Goal: Task Accomplishment & Management: Use online tool/utility

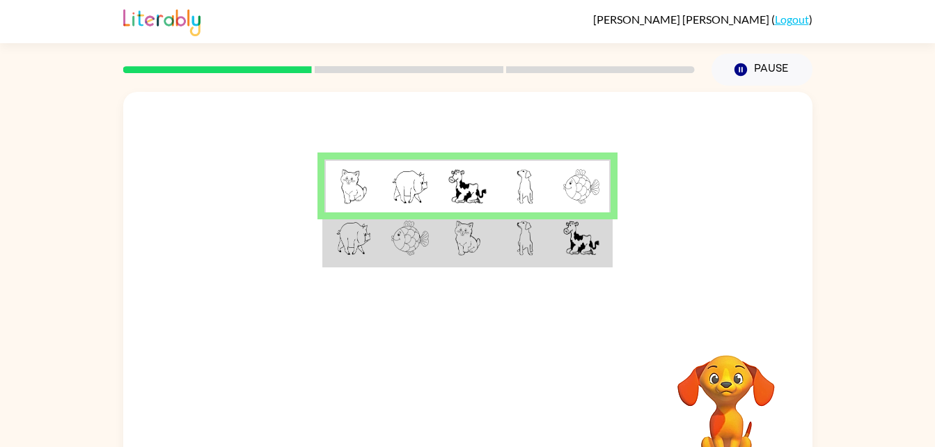
click at [721, 393] on video "Your browser must support playing .mp4 files to use Literably. Please try using…" at bounding box center [725, 402] width 139 height 139
click at [737, 344] on video "Your browser must support playing .mp4 files to use Literably. Please try using…" at bounding box center [725, 402] width 139 height 139
click at [525, 218] on td at bounding box center [524, 239] width 57 height 54
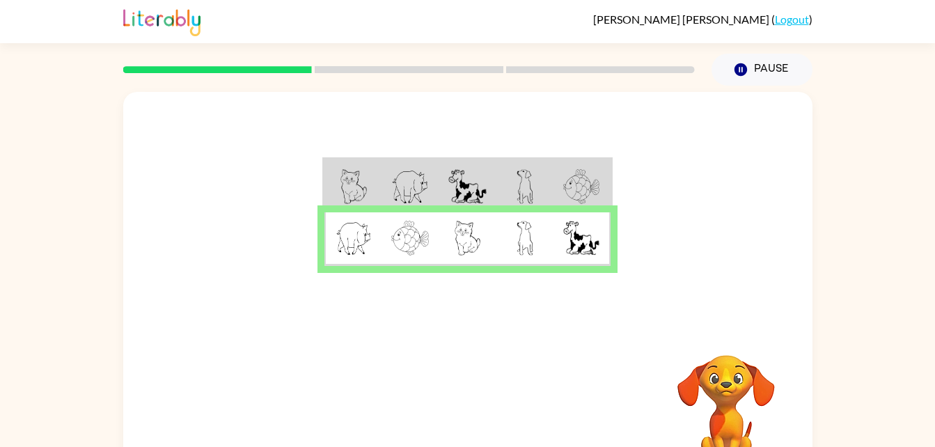
click at [526, 225] on img at bounding box center [524, 238] width 17 height 35
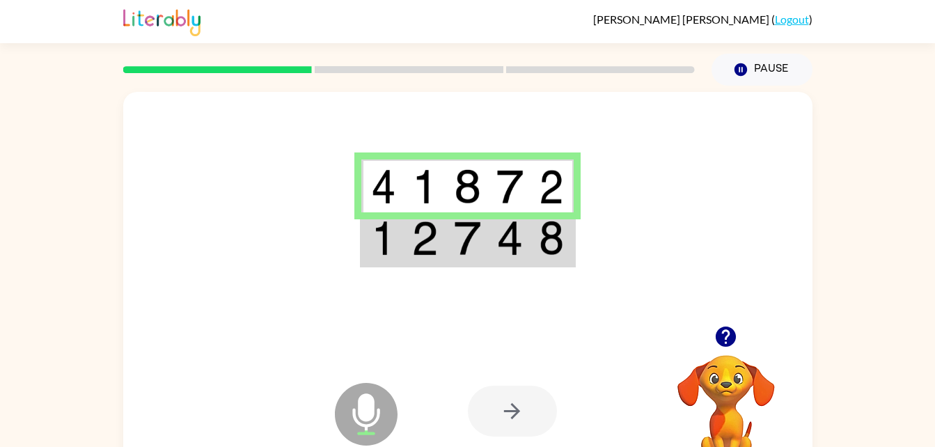
click at [514, 235] on img at bounding box center [509, 238] width 26 height 35
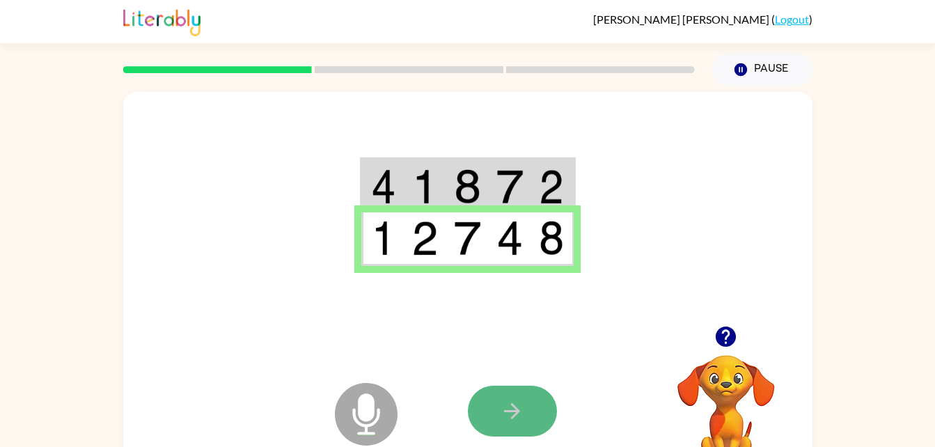
click at [521, 415] on icon "button" at bounding box center [512, 411] width 24 height 24
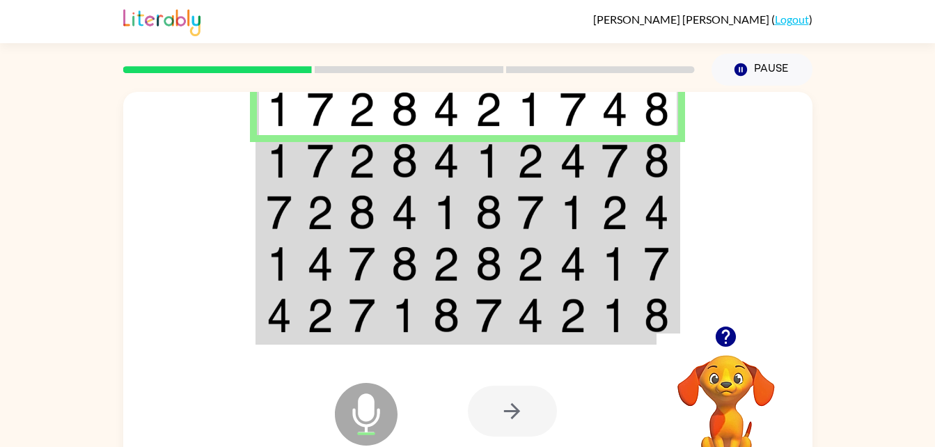
click at [396, 187] on td at bounding box center [404, 212] width 42 height 51
click at [397, 171] on img at bounding box center [404, 160] width 26 height 35
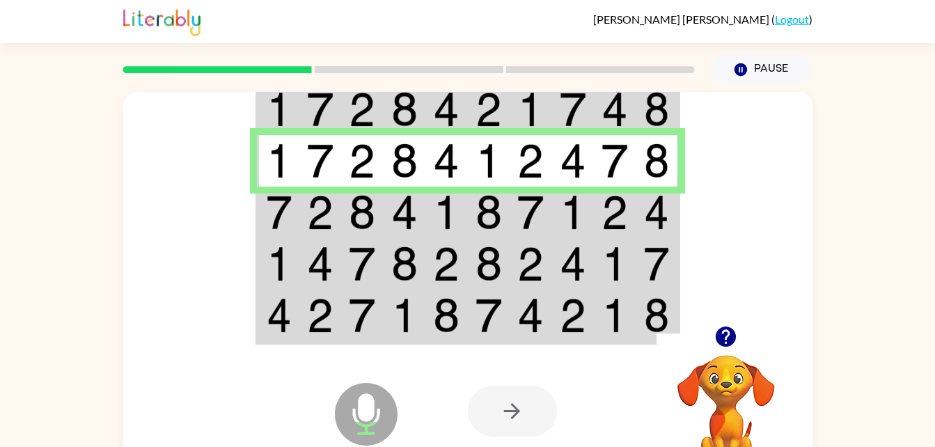
click at [533, 196] on img at bounding box center [530, 212] width 26 height 35
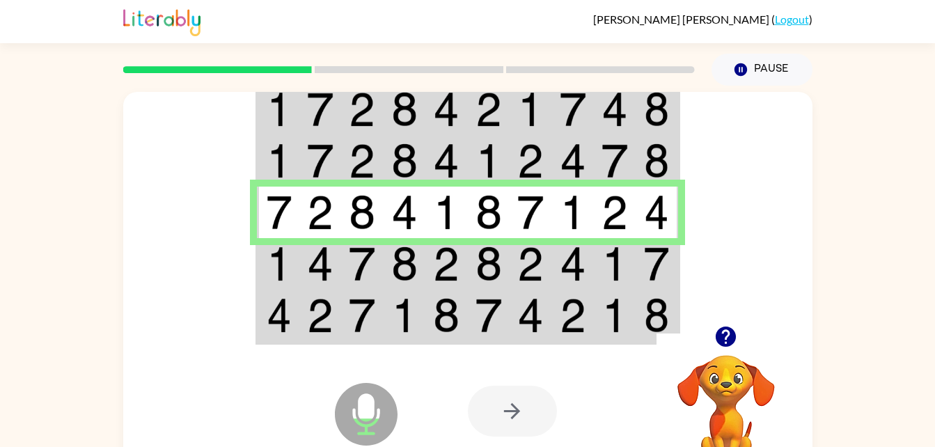
click at [380, 262] on td at bounding box center [362, 263] width 42 height 51
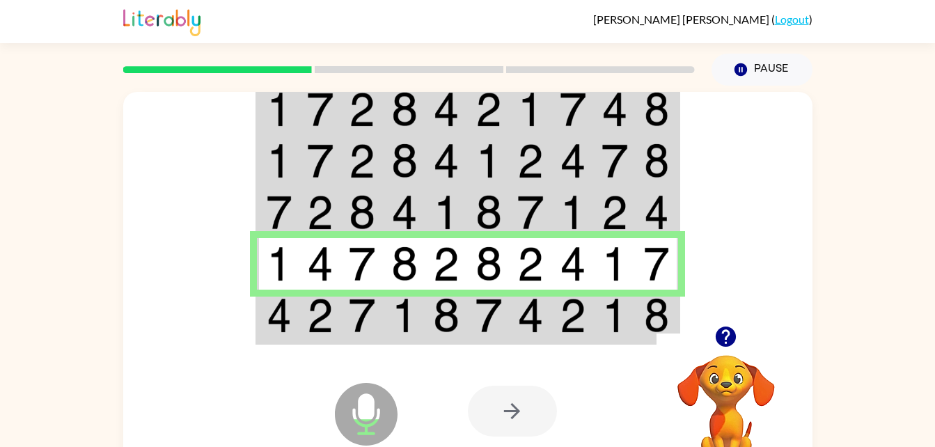
click at [384, 328] on td at bounding box center [404, 317] width 42 height 54
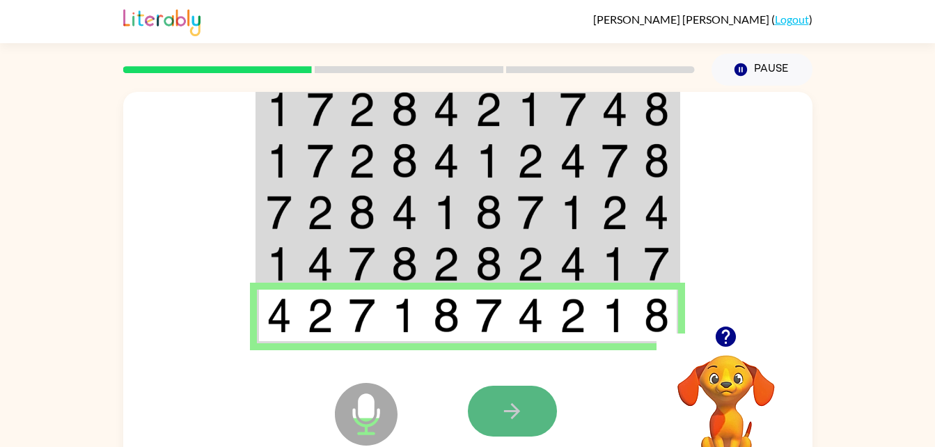
click at [533, 395] on button "button" at bounding box center [512, 411] width 89 height 51
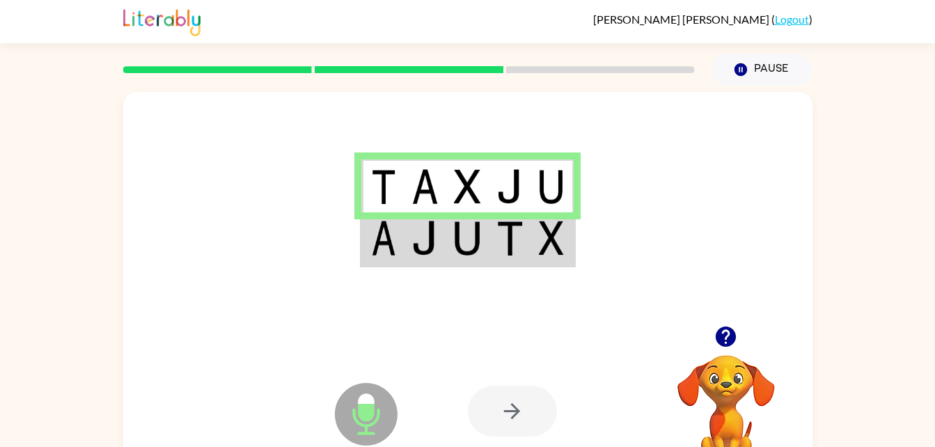
click at [404, 241] on td at bounding box center [425, 239] width 42 height 54
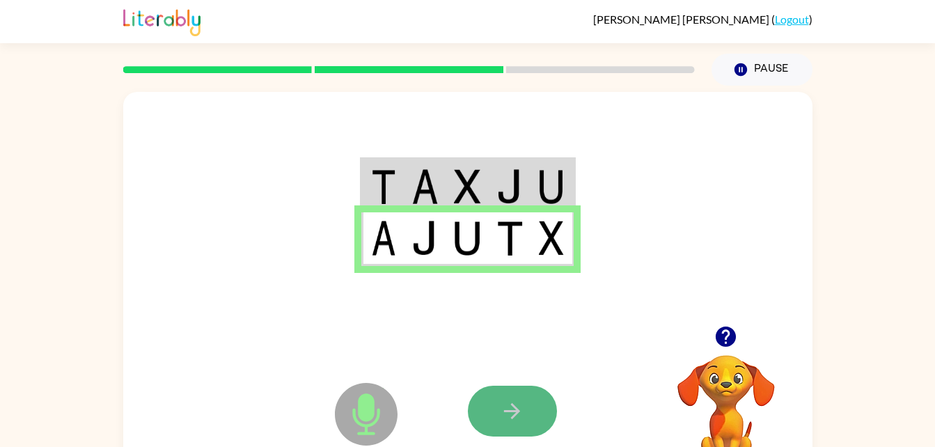
click at [533, 407] on button "button" at bounding box center [512, 411] width 89 height 51
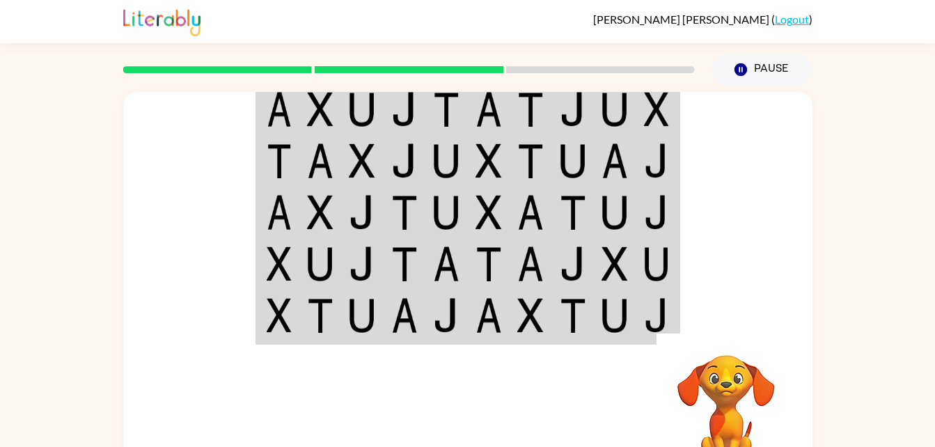
click at [569, 114] on img at bounding box center [573, 109] width 26 height 35
click at [755, 415] on video "Your browser must support playing .mp4 files to use Literably. Please try using…" at bounding box center [725, 402] width 139 height 139
click at [740, 403] on video "Your browser must support playing .mp4 files to use Literably. Please try using…" at bounding box center [725, 402] width 139 height 139
click at [731, 397] on video "Your browser must support playing .mp4 files to use Literably. Please try using…" at bounding box center [725, 402] width 139 height 139
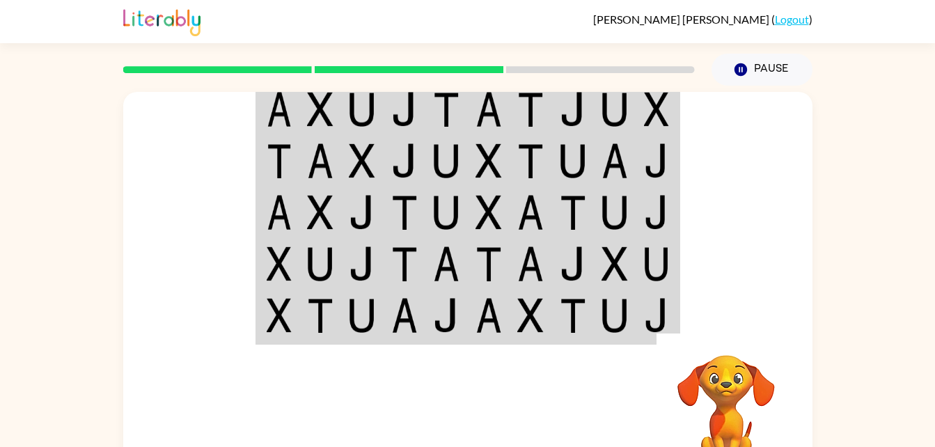
click at [731, 397] on video "Your browser must support playing .mp4 files to use Literably. Please try using…" at bounding box center [725, 402] width 139 height 139
drag, startPoint x: 731, startPoint y: 397, endPoint x: 679, endPoint y: 370, distance: 58.8
click at [679, 370] on video "Your browser must support playing .mp4 files to use Literably. Please try using…" at bounding box center [725, 402] width 139 height 139
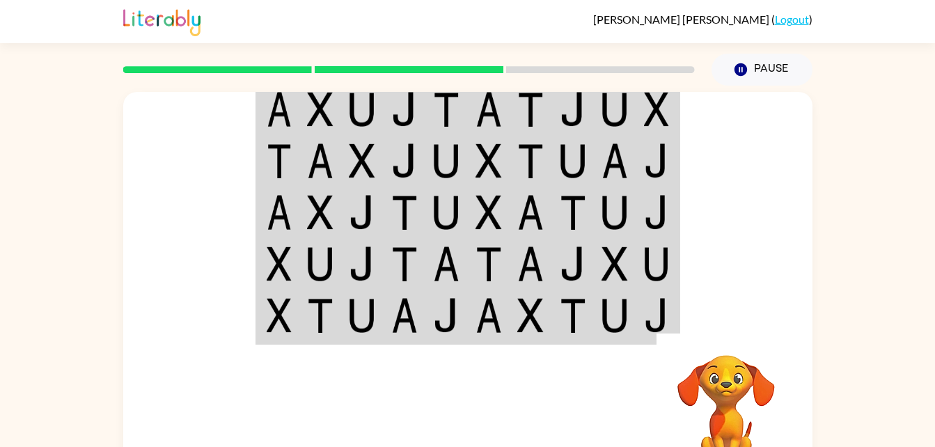
click at [720, 364] on video "Your browser must support playing .mp4 files to use Literably. Please try using…" at bounding box center [725, 402] width 139 height 139
click at [270, 118] on img at bounding box center [279, 109] width 25 height 35
click at [459, 173] on img at bounding box center [446, 160] width 26 height 35
drag, startPoint x: 721, startPoint y: 382, endPoint x: 779, endPoint y: 358, distance: 63.3
click at [779, 358] on video "Your browser must support playing .mp4 files to use Literably. Please try using…" at bounding box center [725, 402] width 139 height 139
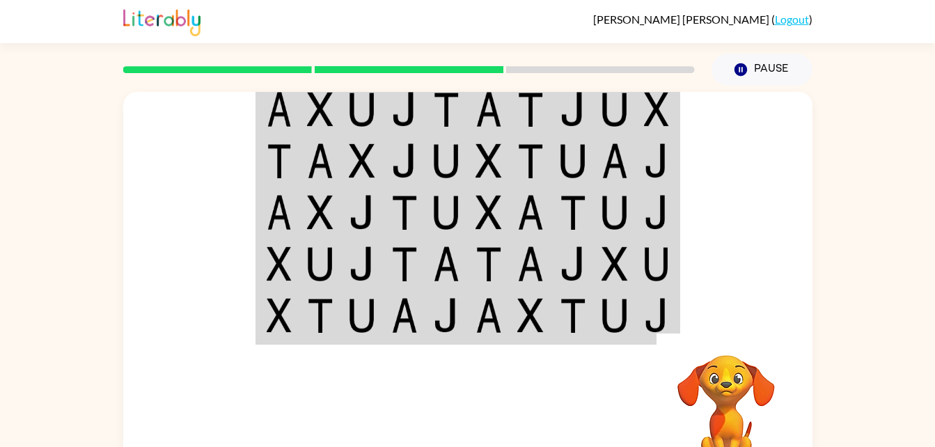
drag, startPoint x: 779, startPoint y: 358, endPoint x: 853, endPoint y: 304, distance: 91.2
click at [853, 304] on div "Your browser must support playing .mp4 files to use Literably. Please try using…" at bounding box center [467, 288] width 935 height 404
drag, startPoint x: 853, startPoint y: 304, endPoint x: 841, endPoint y: 209, distance: 95.4
click at [851, 223] on div "Your browser must support playing .mp4 files to use Literably. Please try using…" at bounding box center [467, 288] width 935 height 404
click at [775, 78] on button "Pause Pause" at bounding box center [761, 70] width 101 height 32
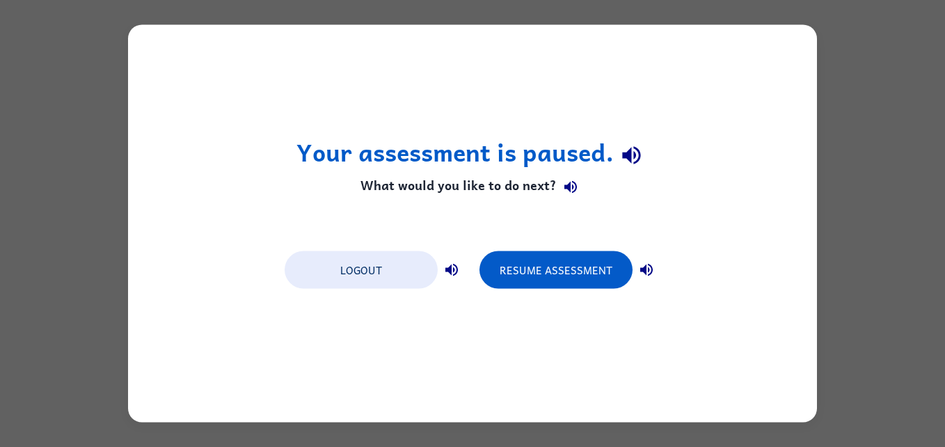
click at [929, 195] on div "Your assessment is paused. What would you like to do next? Logout Resume Assess…" at bounding box center [472, 223] width 945 height 447
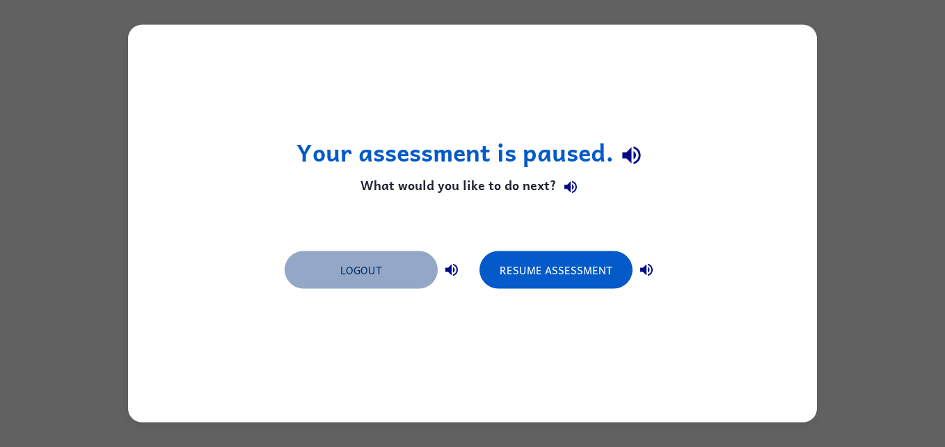
click at [401, 269] on button "Logout" at bounding box center [361, 270] width 153 height 38
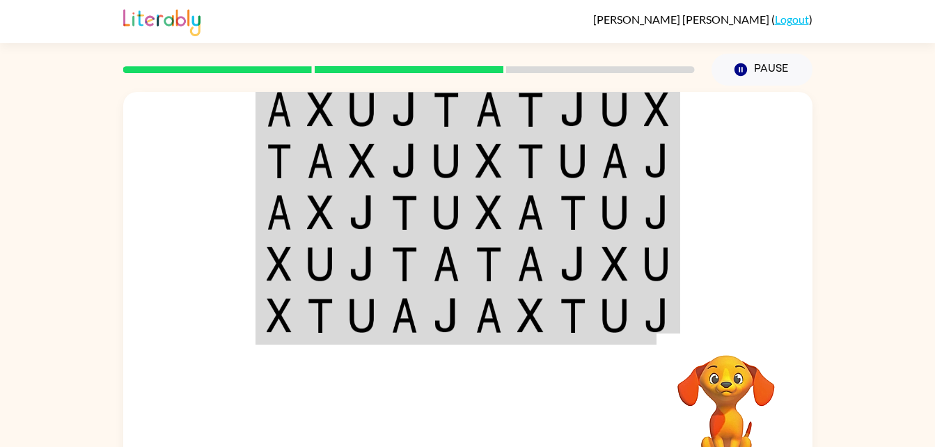
click at [573, 124] on img at bounding box center [573, 109] width 26 height 35
drag, startPoint x: 573, startPoint y: 124, endPoint x: 487, endPoint y: 138, distance: 86.7
click at [487, 138] on td at bounding box center [489, 160] width 42 height 51
drag, startPoint x: 487, startPoint y: 138, endPoint x: 425, endPoint y: 132, distance: 62.2
click at [425, 132] on td at bounding box center [446, 109] width 42 height 54
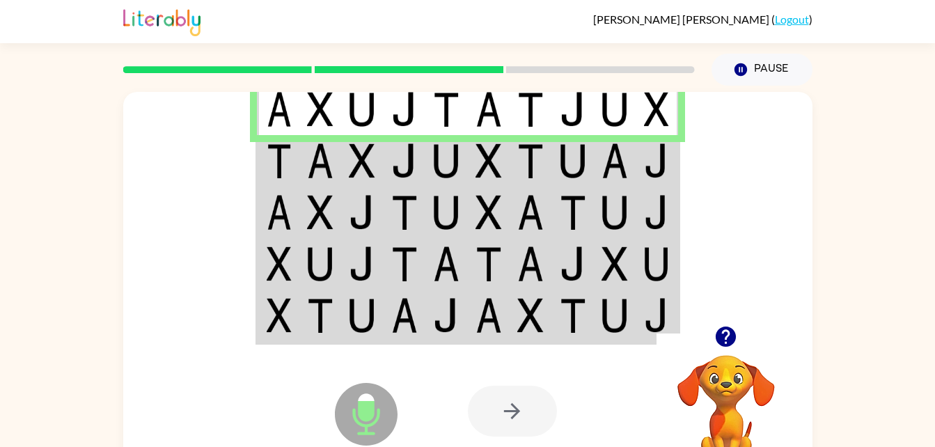
click at [300, 162] on td at bounding box center [320, 160] width 42 height 51
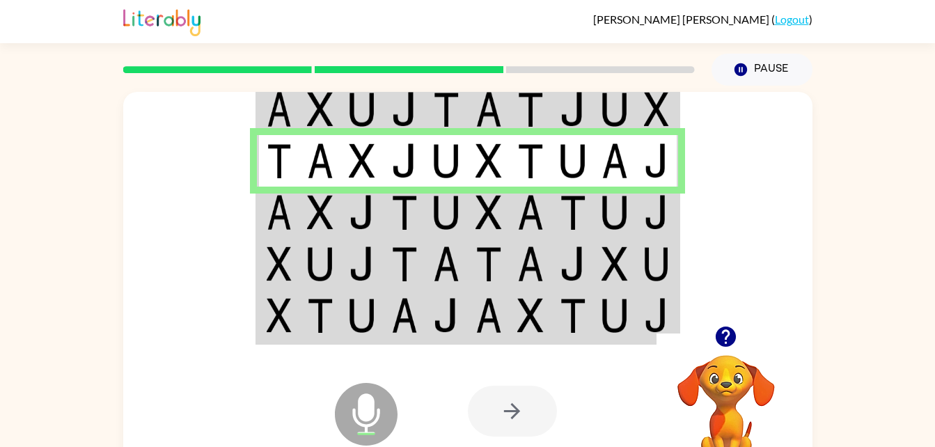
click at [328, 205] on img at bounding box center [320, 212] width 26 height 35
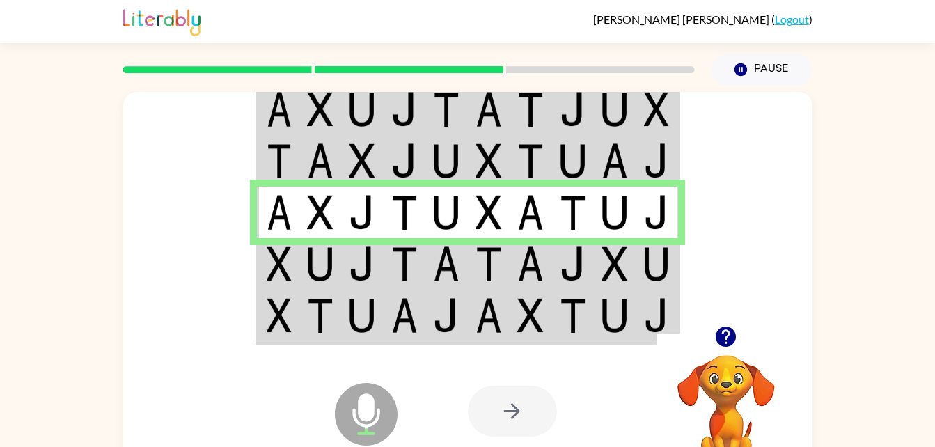
click at [557, 256] on td at bounding box center [573, 263] width 42 height 51
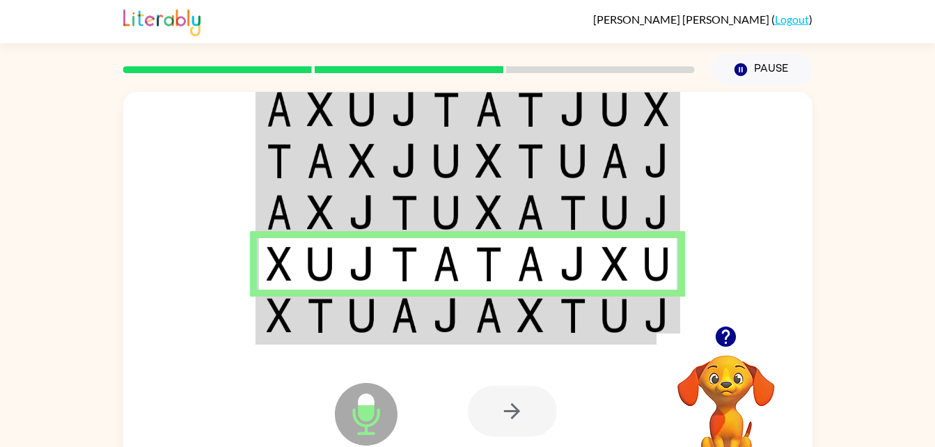
click at [587, 314] on td at bounding box center [573, 317] width 42 height 54
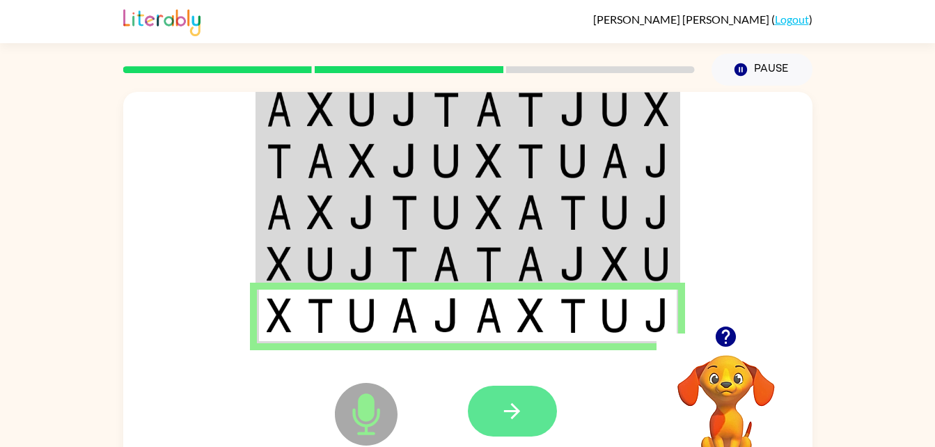
click at [524, 408] on button "button" at bounding box center [512, 411] width 89 height 51
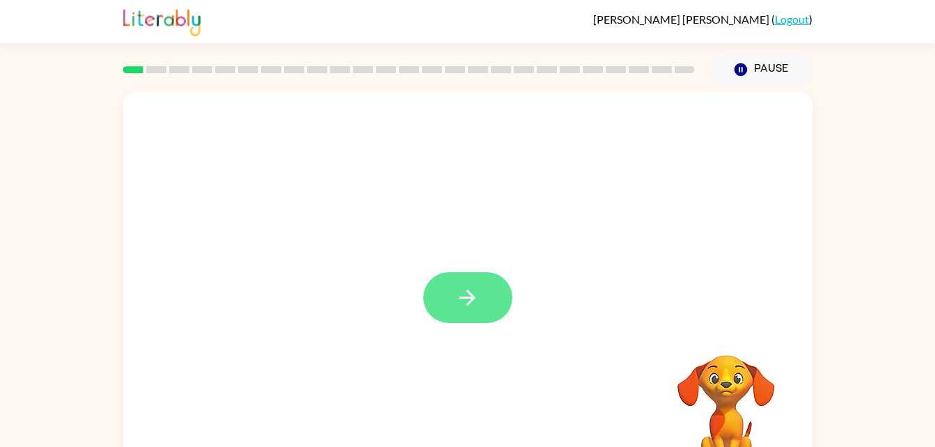
click at [472, 294] on icon "button" at bounding box center [467, 297] width 24 height 24
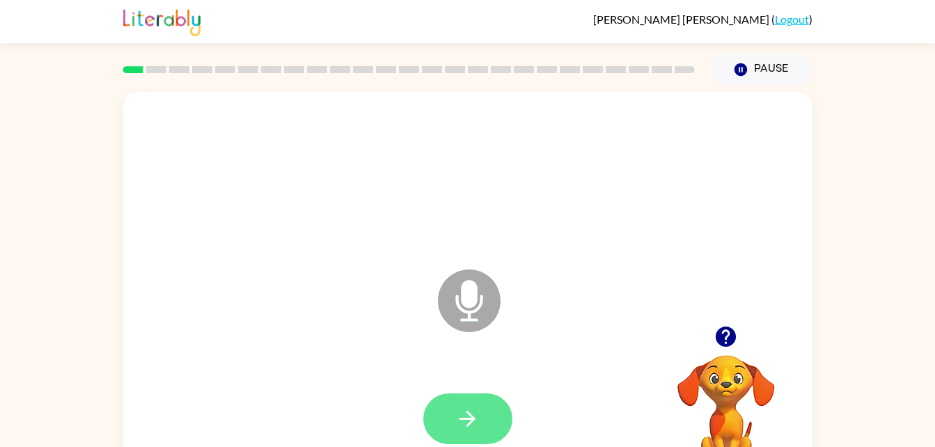
click at [497, 411] on button "button" at bounding box center [467, 418] width 89 height 51
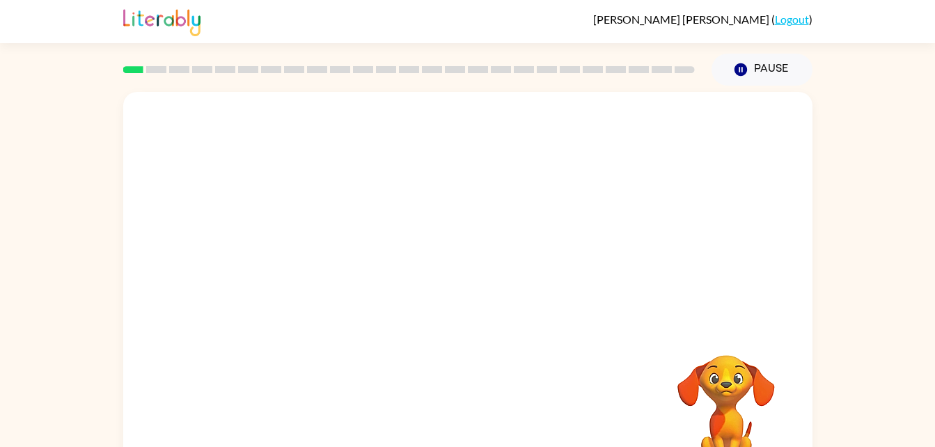
click at [134, 385] on div "Your browser must support playing .mp4 files to use Literably. Please try using…" at bounding box center [467, 290] width 689 height 397
click at [97, 405] on div "Your browser must support playing .mp4 files to use Literably. Please try using…" at bounding box center [467, 288] width 935 height 404
click at [118, 404] on div "Your browser must support playing .mp4 files to use Literably. Please try using…" at bounding box center [467, 288] width 935 height 404
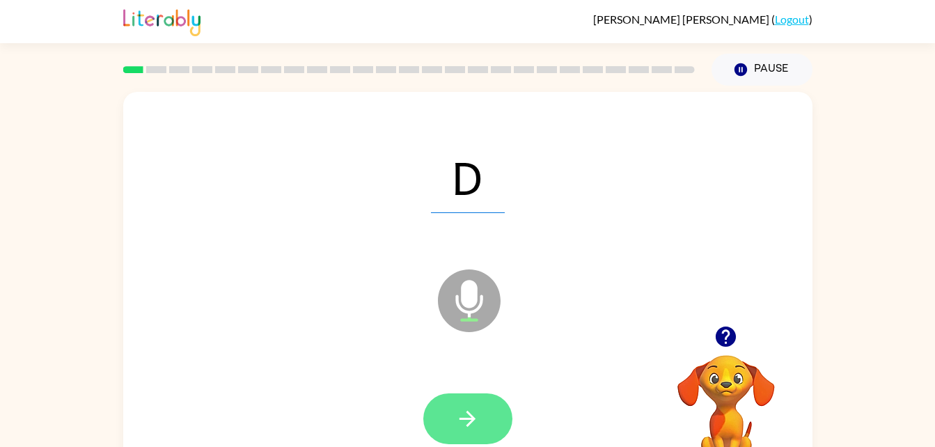
click at [484, 434] on button "button" at bounding box center [467, 418] width 89 height 51
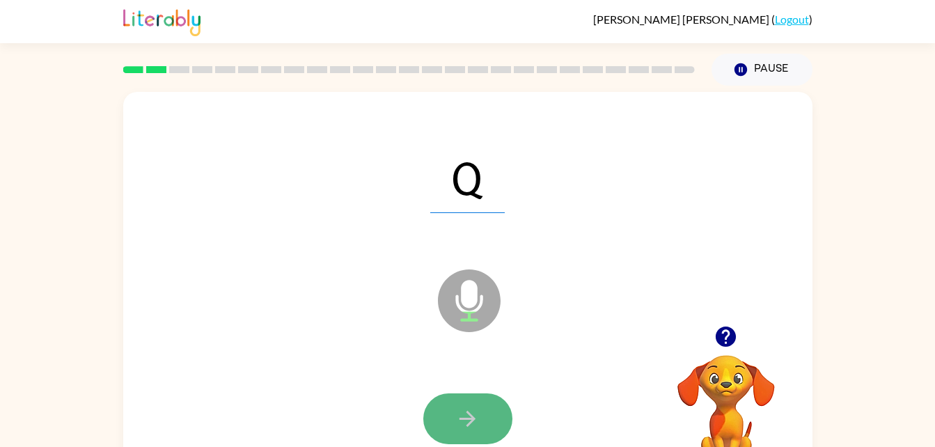
click at [472, 411] on icon "button" at bounding box center [467, 418] width 24 height 24
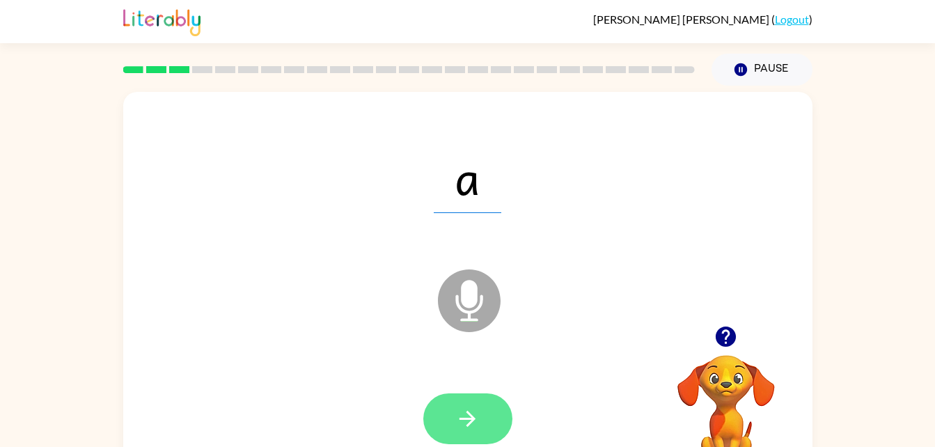
click at [467, 410] on icon "button" at bounding box center [467, 418] width 24 height 24
click at [483, 419] on button "button" at bounding box center [467, 418] width 89 height 51
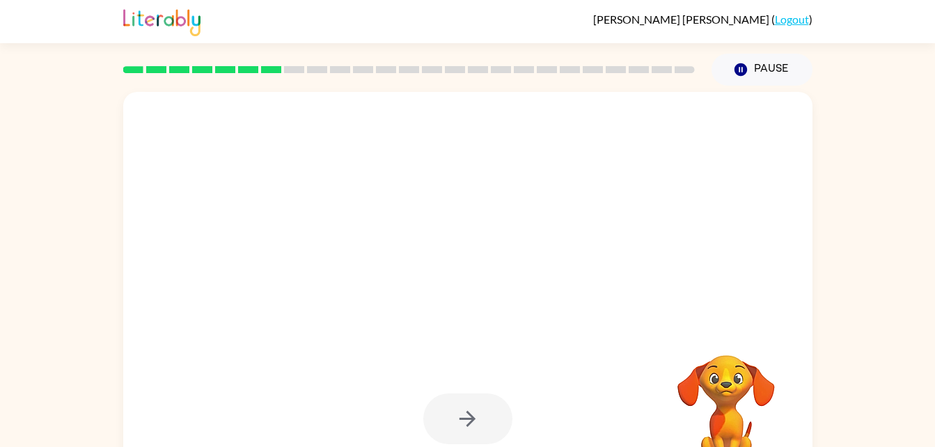
click at [531, 404] on div at bounding box center [467, 419] width 661 height 114
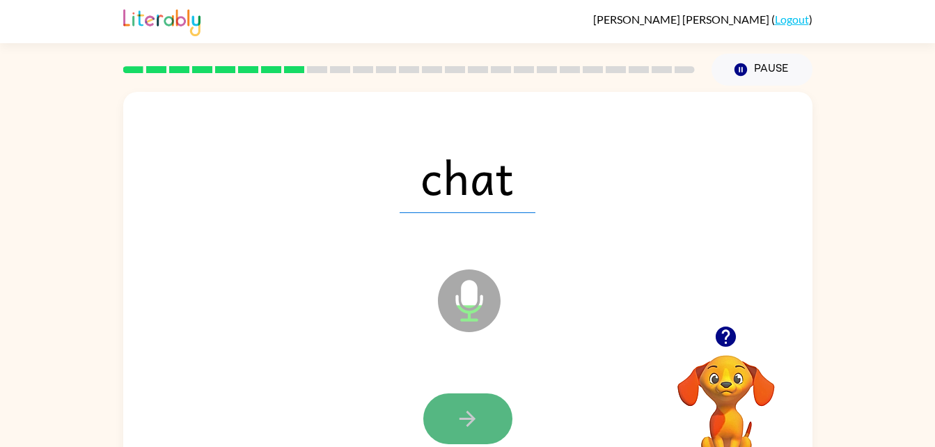
click at [500, 400] on button "button" at bounding box center [467, 418] width 89 height 51
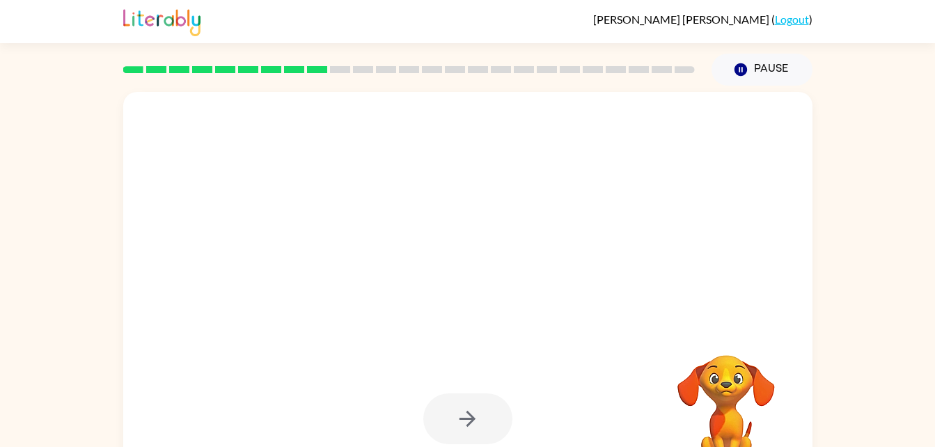
drag, startPoint x: 573, startPoint y: 331, endPoint x: 682, endPoint y: 325, distance: 109.4
click at [682, 325] on div at bounding box center [467, 290] width 689 height 397
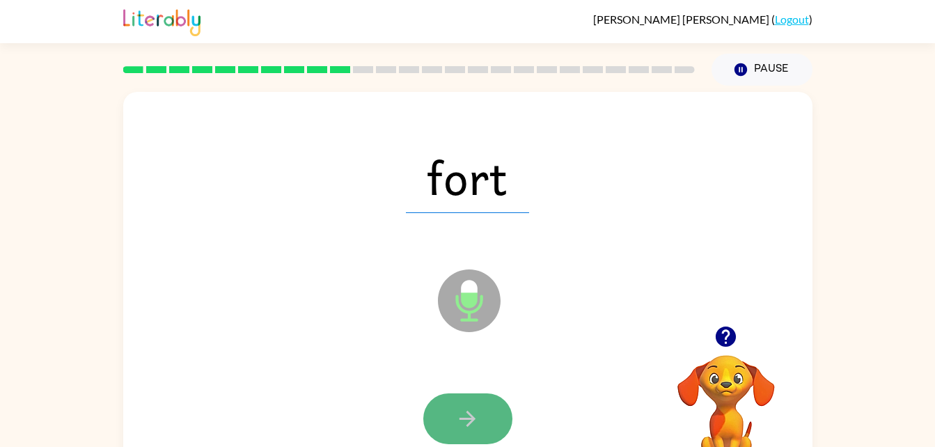
click at [452, 409] on button "button" at bounding box center [467, 418] width 89 height 51
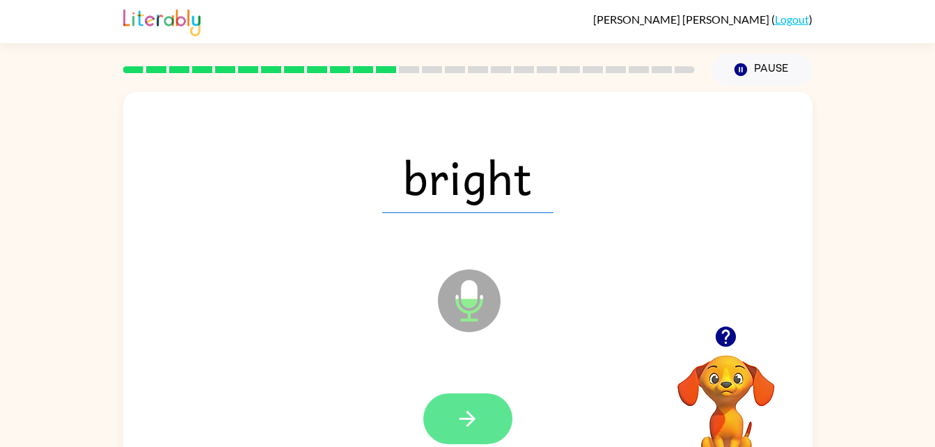
click at [466, 405] on button "button" at bounding box center [467, 418] width 89 height 51
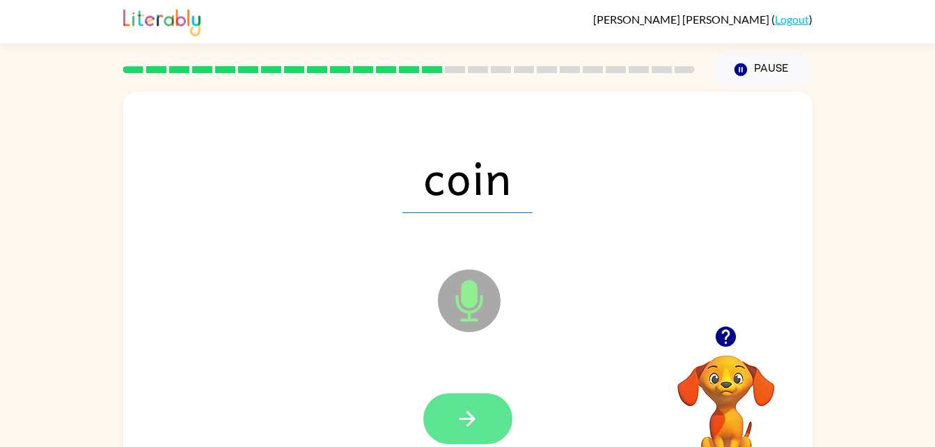
click at [499, 419] on button "button" at bounding box center [467, 418] width 89 height 51
click at [489, 422] on button "button" at bounding box center [467, 418] width 89 height 51
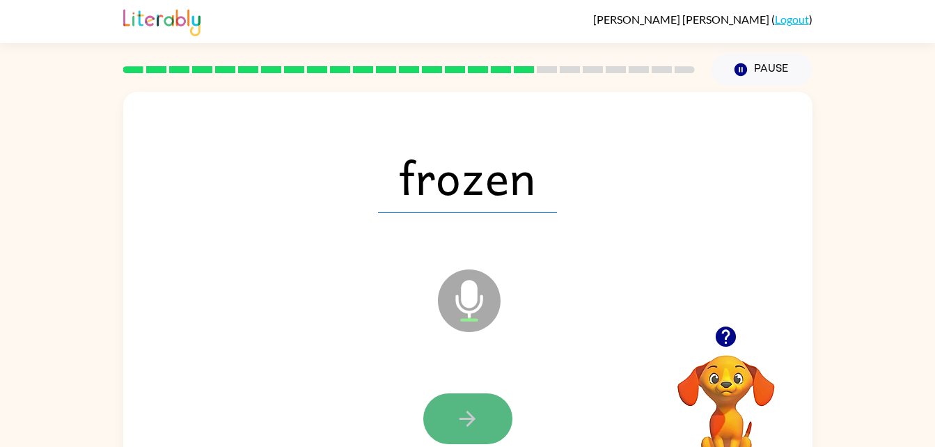
drag, startPoint x: 489, startPoint y: 422, endPoint x: 468, endPoint y: 413, distance: 23.0
click at [468, 413] on icon "button" at bounding box center [467, 419] width 16 height 16
click at [468, 413] on div at bounding box center [467, 418] width 89 height 51
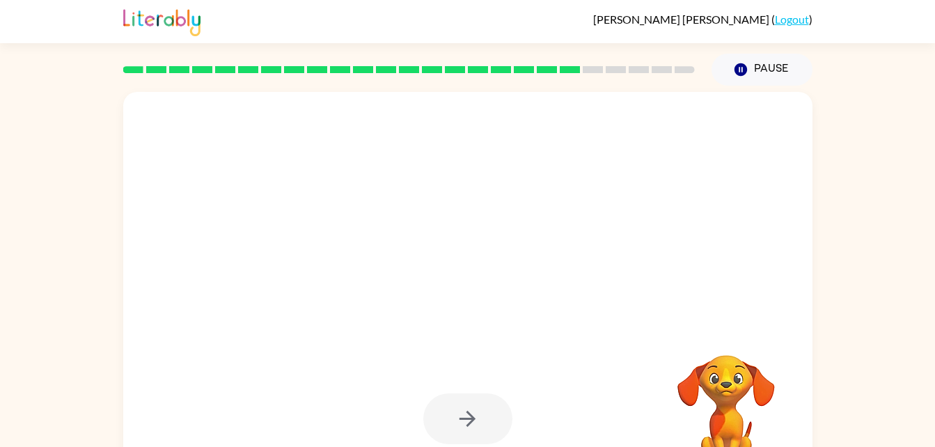
drag, startPoint x: 468, startPoint y: 413, endPoint x: 404, endPoint y: 398, distance: 65.0
click at [404, 398] on div at bounding box center [467, 419] width 661 height 114
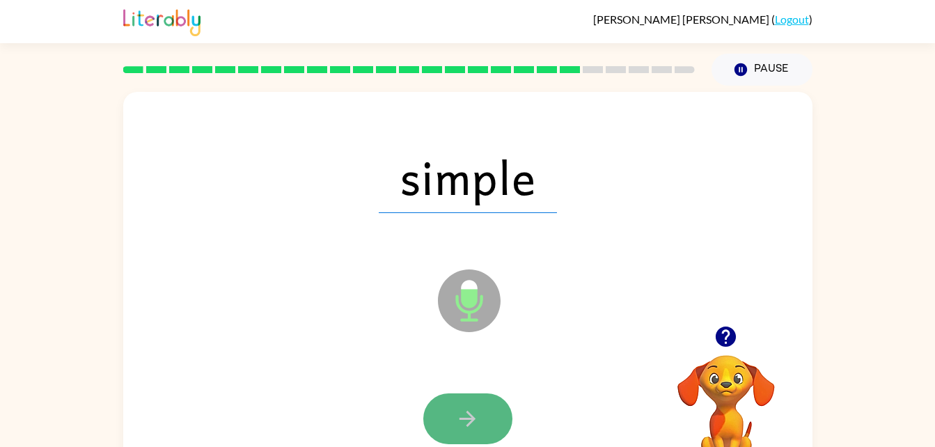
click at [477, 405] on button "button" at bounding box center [467, 418] width 89 height 51
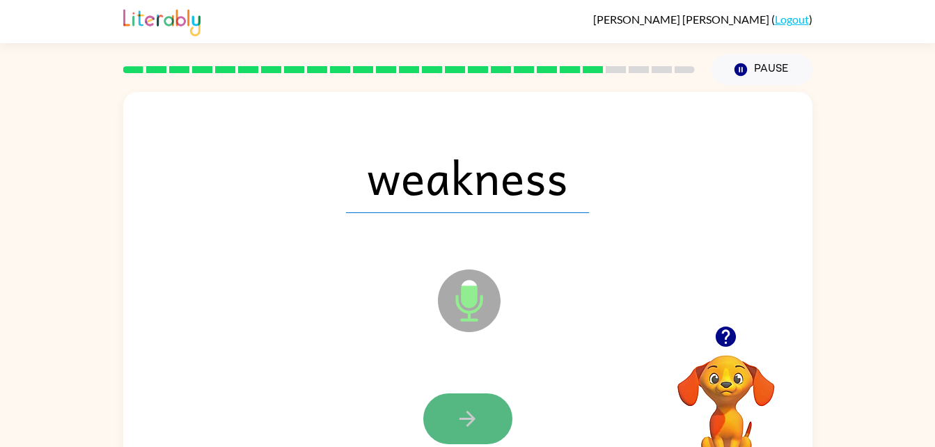
click at [475, 413] on icon "button" at bounding box center [467, 418] width 24 height 24
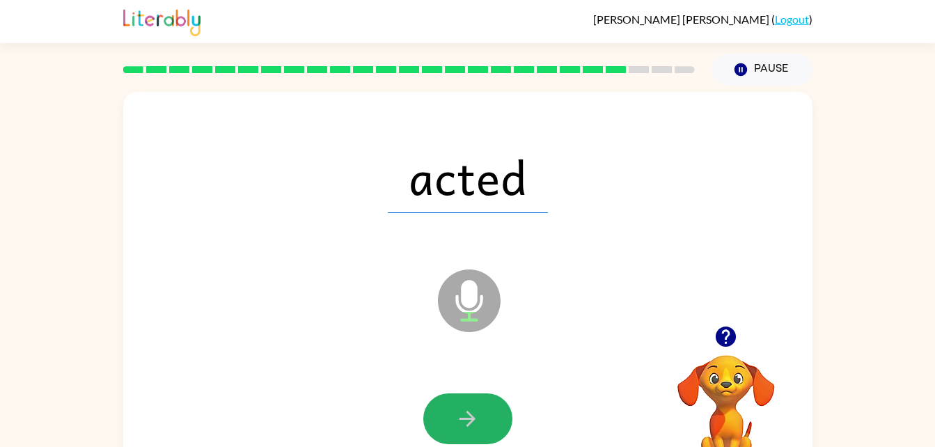
click at [475, 413] on icon "button" at bounding box center [467, 418] width 24 height 24
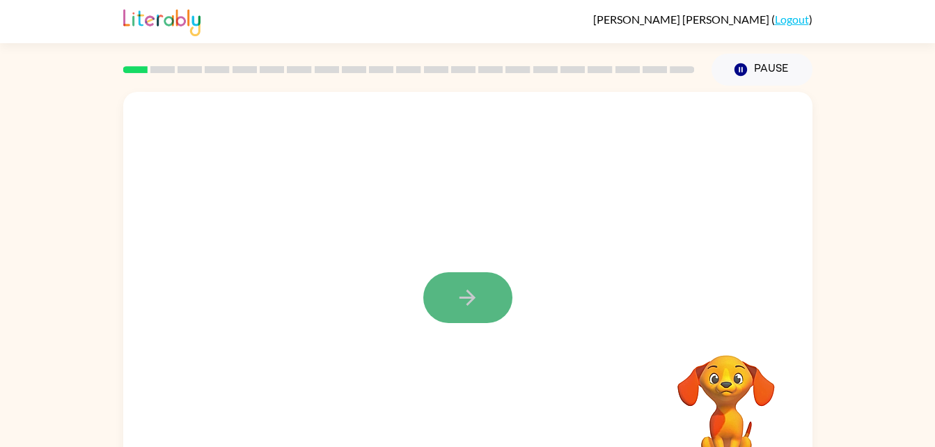
click at [444, 289] on button "button" at bounding box center [467, 297] width 89 height 51
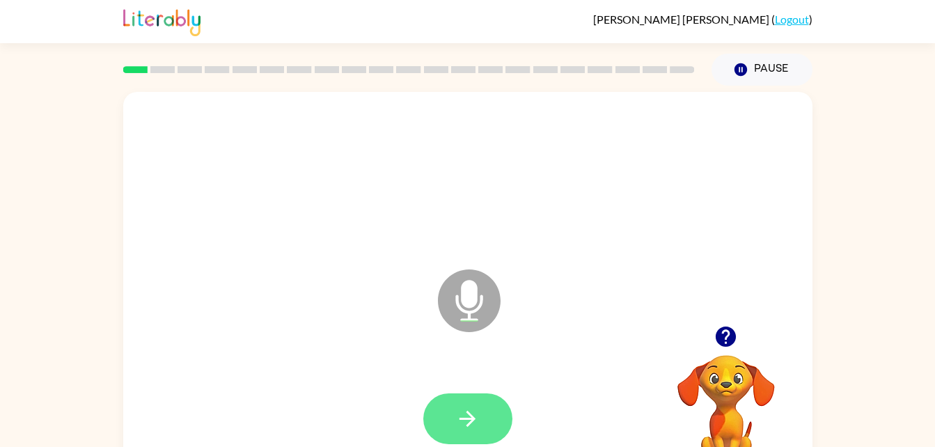
click at [494, 409] on button "button" at bounding box center [467, 418] width 89 height 51
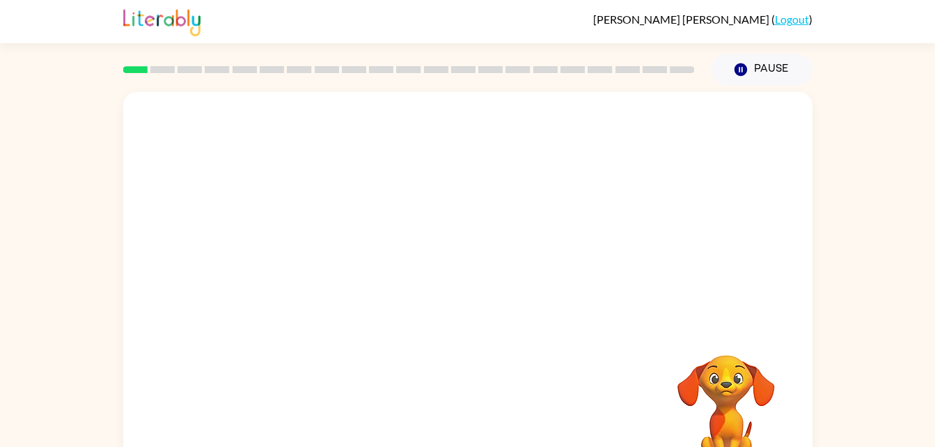
drag, startPoint x: 680, startPoint y: 354, endPoint x: 617, endPoint y: 326, distance: 68.9
drag, startPoint x: 617, startPoint y: 326, endPoint x: 737, endPoint y: 411, distance: 147.3
click at [737, 411] on video "Your browser must support playing .mp4 files to use Literably. Please try using…" at bounding box center [725, 402] width 139 height 139
click at [635, 397] on div "Your browser must support playing .mp4 files to use Literably. Please try using…" at bounding box center [467, 290] width 689 height 397
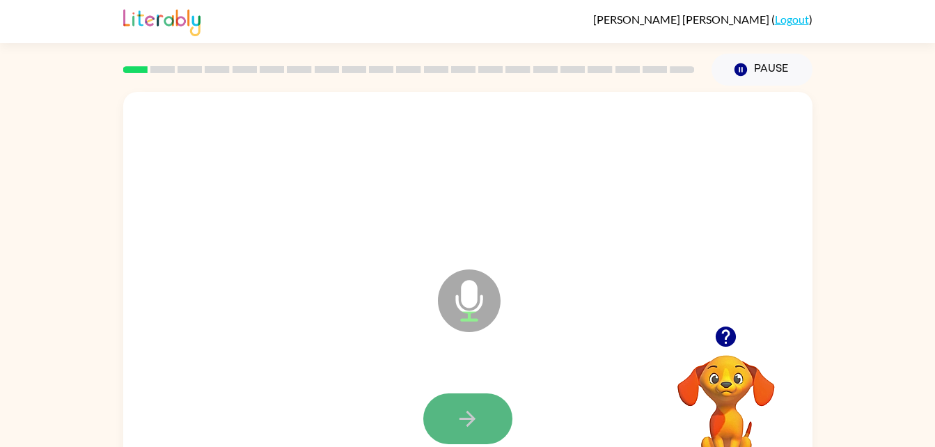
click at [486, 427] on button "button" at bounding box center [467, 418] width 89 height 51
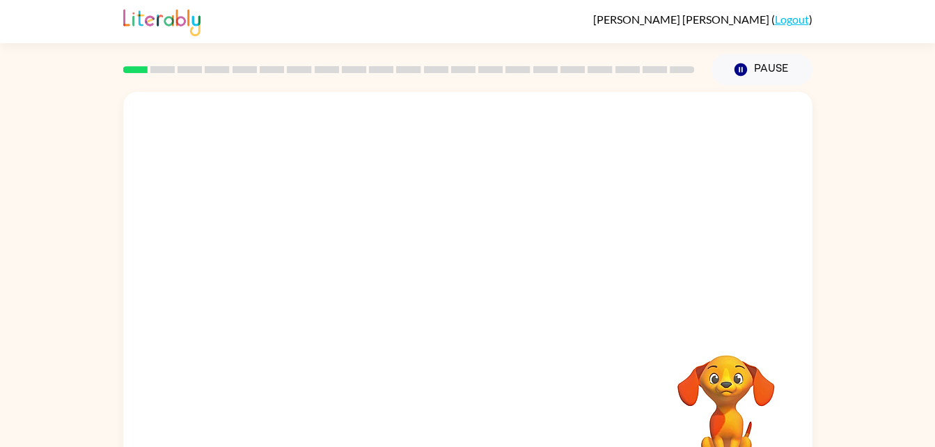
drag, startPoint x: 616, startPoint y: 271, endPoint x: 765, endPoint y: 380, distance: 184.7
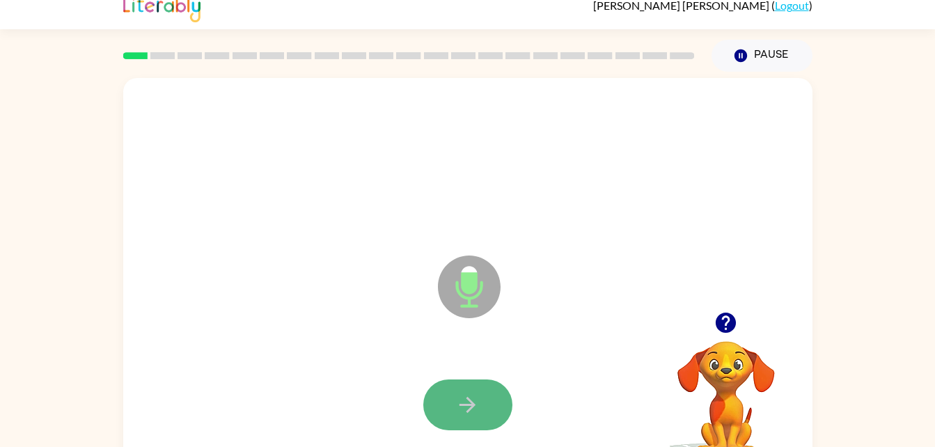
click at [491, 397] on button "button" at bounding box center [467, 404] width 89 height 51
drag, startPoint x: 491, startPoint y: 397, endPoint x: 462, endPoint y: 397, distance: 29.2
click at [462, 397] on icon "button" at bounding box center [467, 405] width 24 height 24
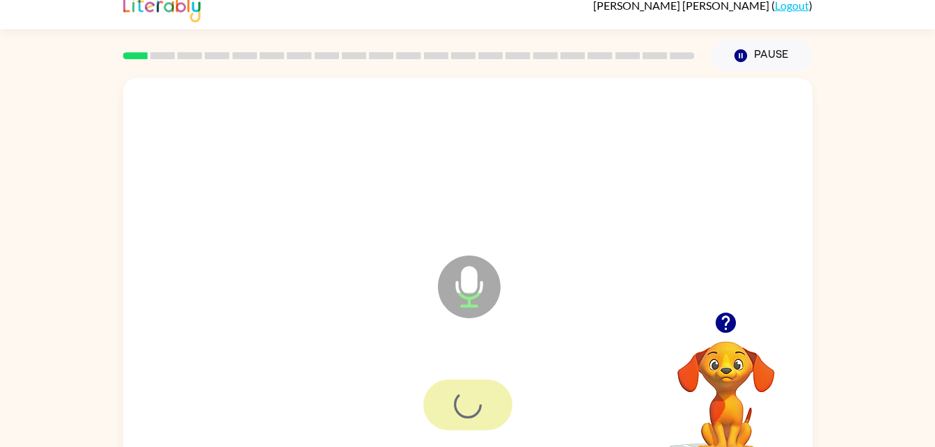
click at [462, 397] on div at bounding box center [467, 404] width 89 height 51
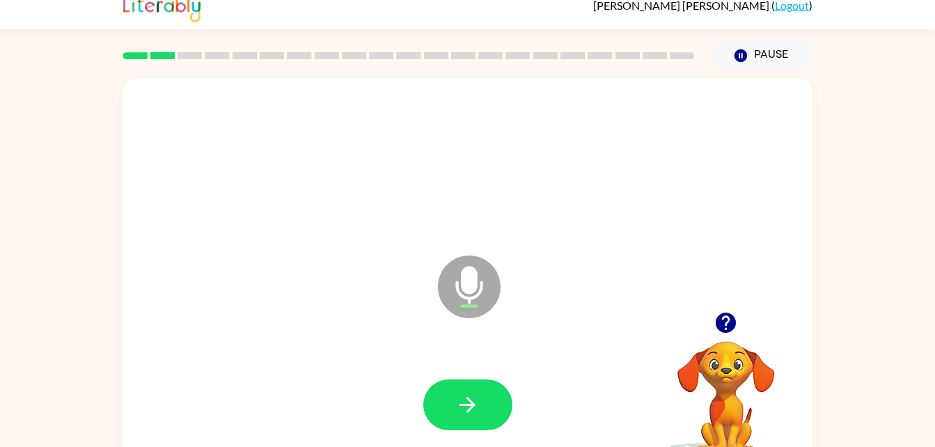
drag, startPoint x: 462, startPoint y: 397, endPoint x: 356, endPoint y: 348, distance: 116.5
click at [356, 348] on div at bounding box center [467, 405] width 661 height 114
click at [473, 404] on icon "button" at bounding box center [467, 405] width 16 height 16
drag, startPoint x: 470, startPoint y: 405, endPoint x: 444, endPoint y: 405, distance: 26.4
click at [444, 405] on button "button" at bounding box center [467, 404] width 89 height 51
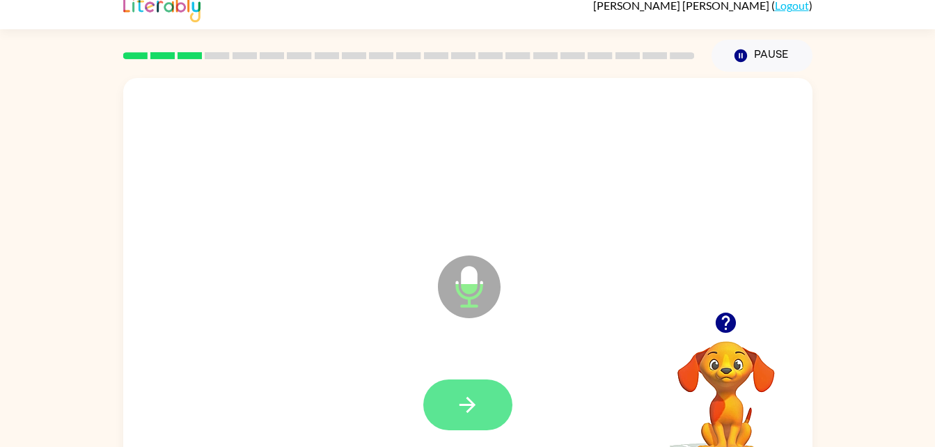
click at [444, 405] on button "button" at bounding box center [467, 404] width 89 height 51
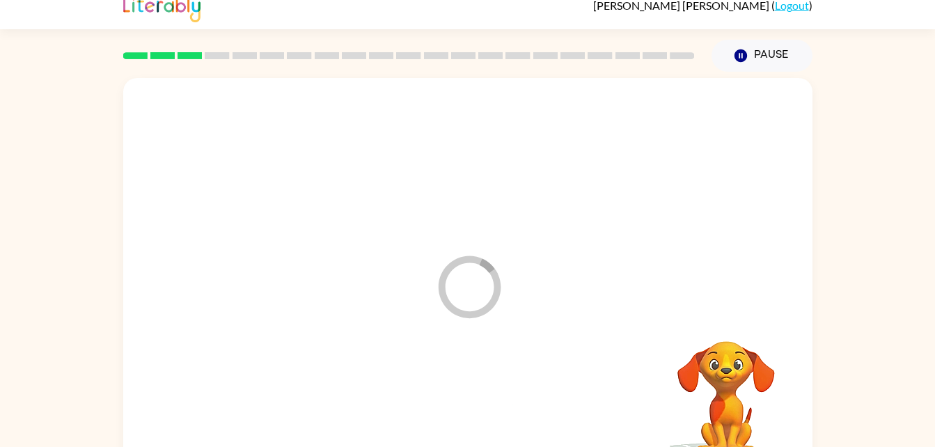
click at [444, 405] on div at bounding box center [467, 405] width 661 height 114
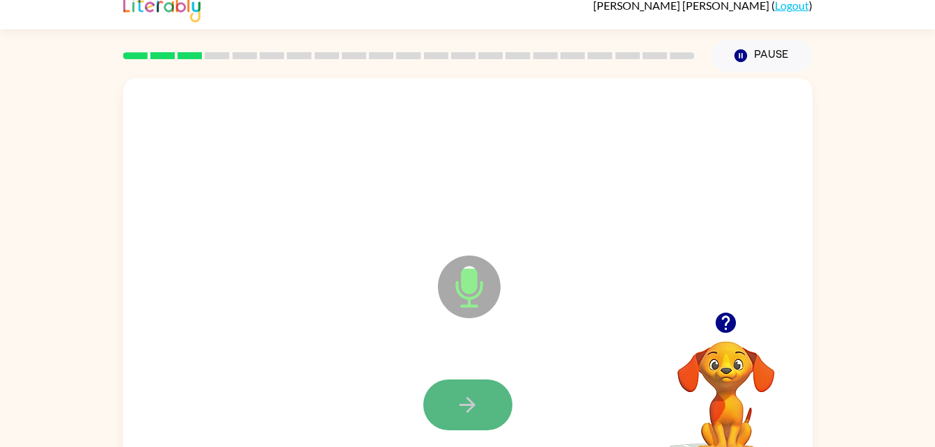
click at [442, 404] on button "button" at bounding box center [467, 404] width 89 height 51
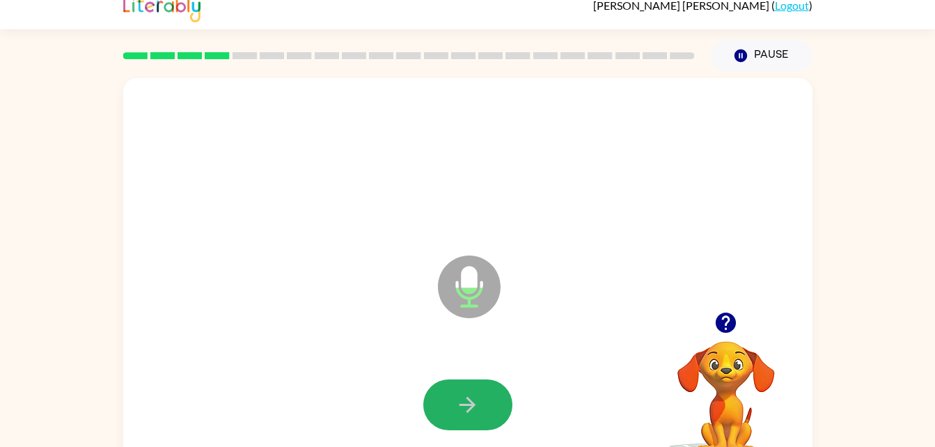
click at [442, 402] on button "button" at bounding box center [467, 404] width 89 height 51
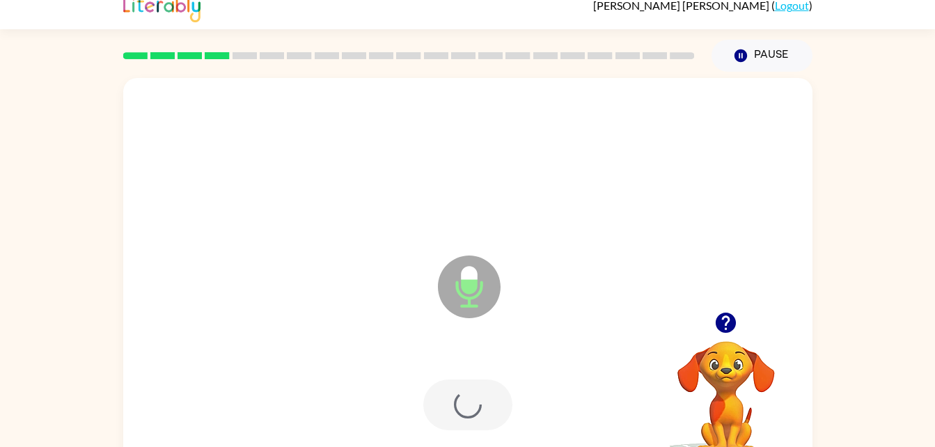
click at [473, 422] on div at bounding box center [467, 404] width 89 height 51
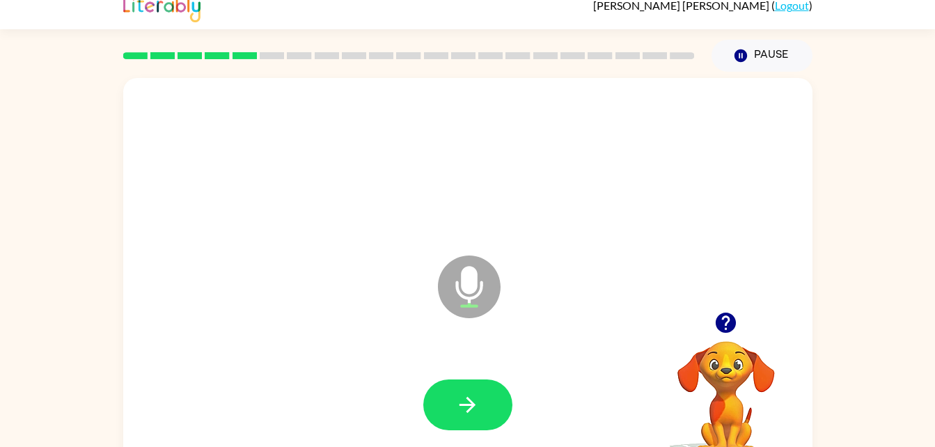
drag, startPoint x: 473, startPoint y: 422, endPoint x: 444, endPoint y: 415, distance: 29.5
click at [444, 415] on button "button" at bounding box center [467, 404] width 89 height 51
click at [455, 398] on icon "button" at bounding box center [467, 405] width 24 height 24
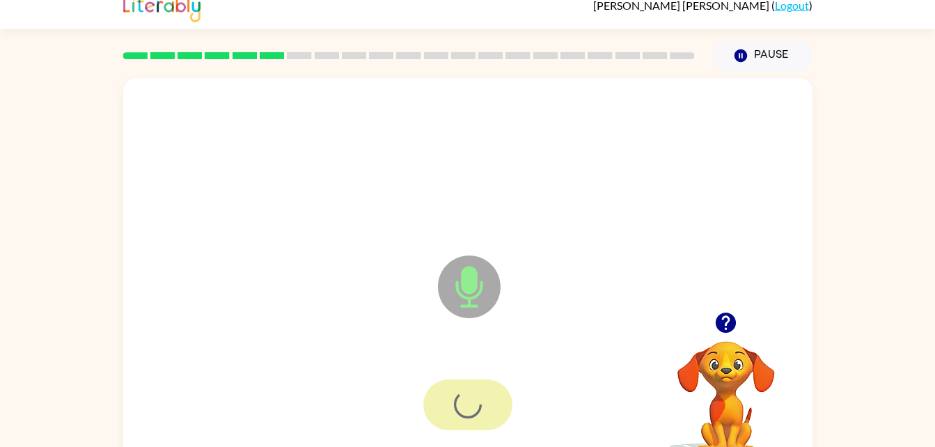
click at [455, 398] on div at bounding box center [467, 404] width 89 height 51
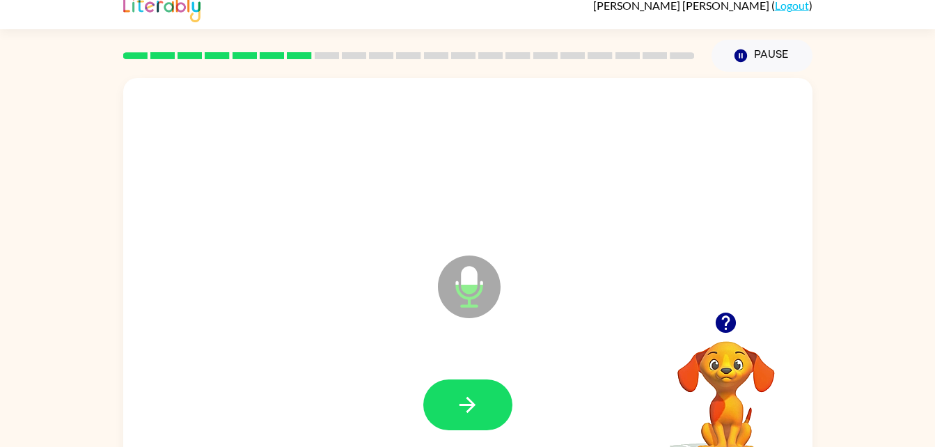
drag, startPoint x: 455, startPoint y: 398, endPoint x: 402, endPoint y: 393, distance: 53.8
click at [402, 393] on div at bounding box center [467, 405] width 661 height 114
click at [462, 401] on icon "button" at bounding box center [467, 405] width 24 height 24
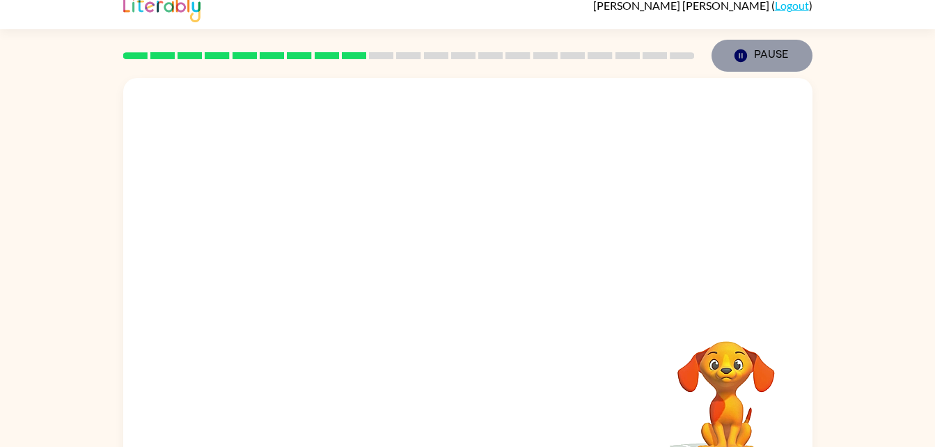
click at [777, 68] on button "Pause Pause" at bounding box center [761, 56] width 101 height 32
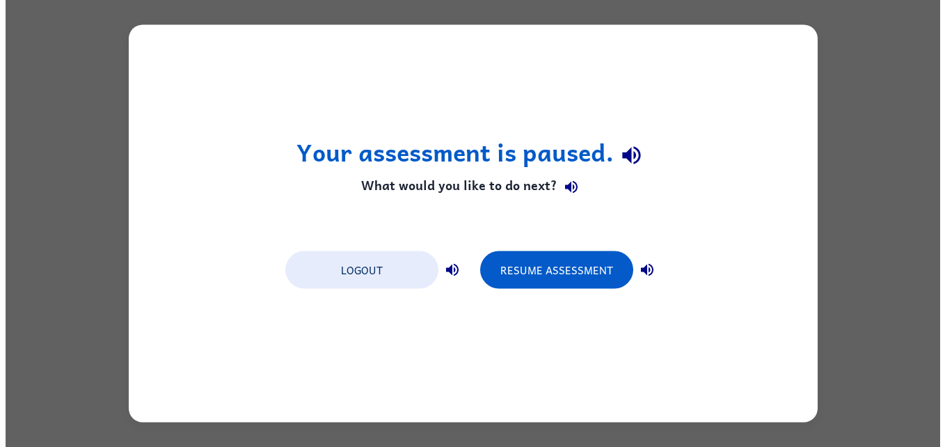
scroll to position [0, 0]
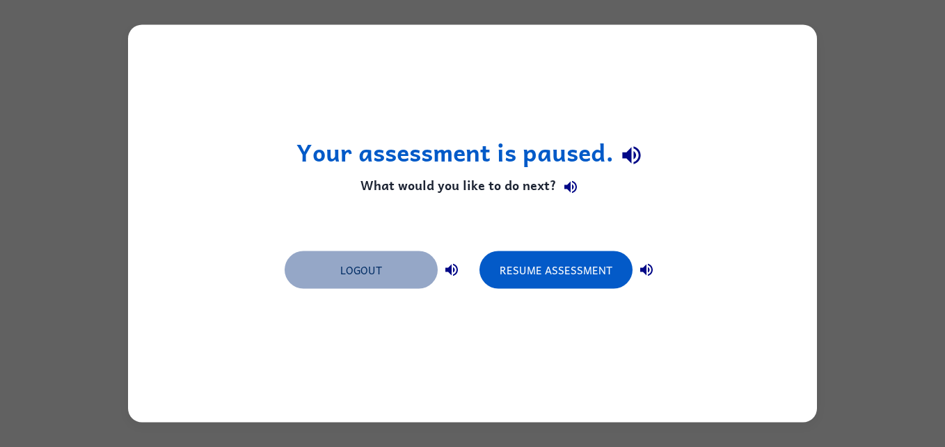
click at [358, 278] on button "Logout" at bounding box center [361, 270] width 153 height 38
